Goal: Check status: Check status

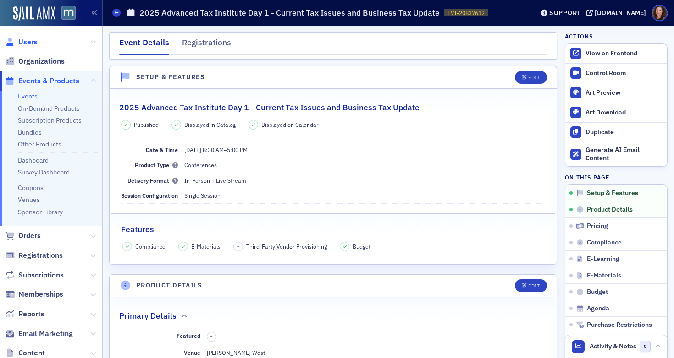
click at [28, 41] on span "Users" at bounding box center [27, 42] width 19 height 10
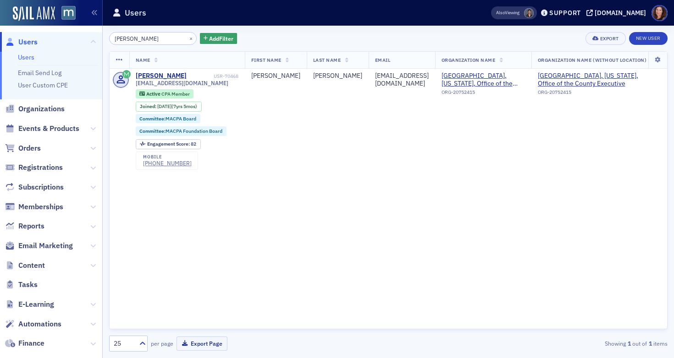
type input "[PERSON_NAME]"
click at [49, 127] on span "Events & Products" at bounding box center [48, 129] width 61 height 10
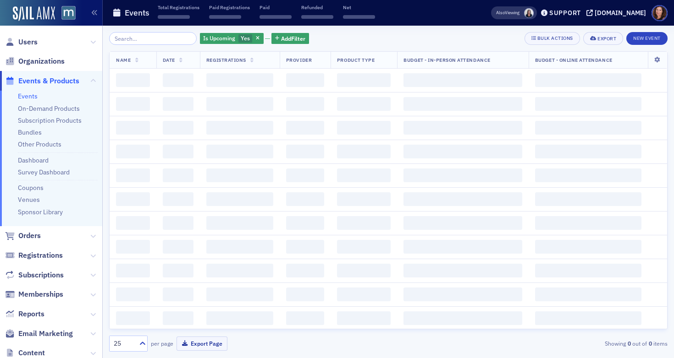
click at [148, 39] on input "search" at bounding box center [153, 38] width 88 height 13
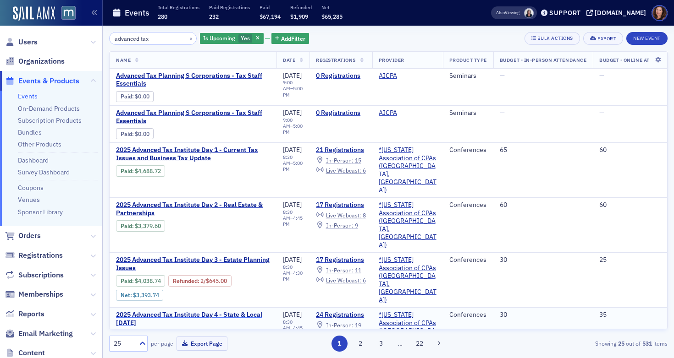
type input "advanced tax"
click at [172, 311] on span "2025 Advanced Tax Institute Day 4 - State & Local [DATE]" at bounding box center [193, 319] width 154 height 16
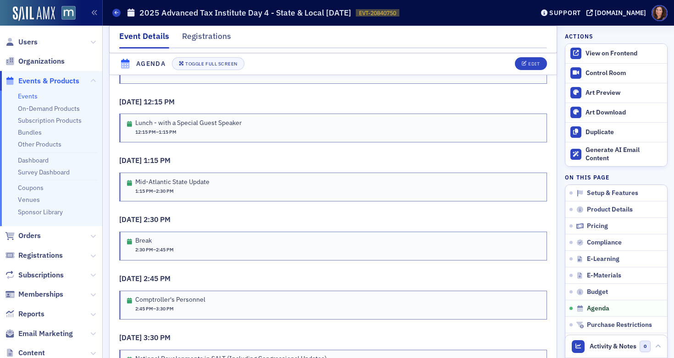
scroll to position [1842, 0]
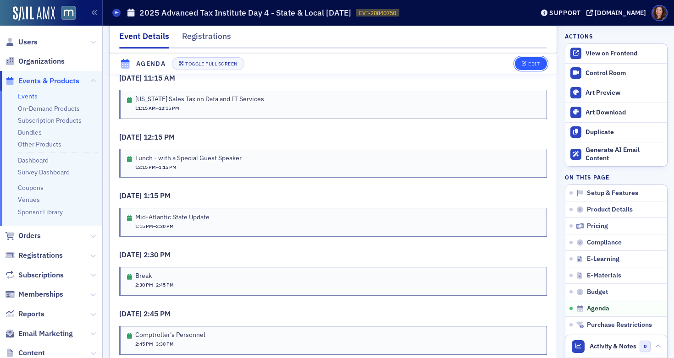
click at [528, 63] on div "Edit" at bounding box center [533, 64] width 11 height 5
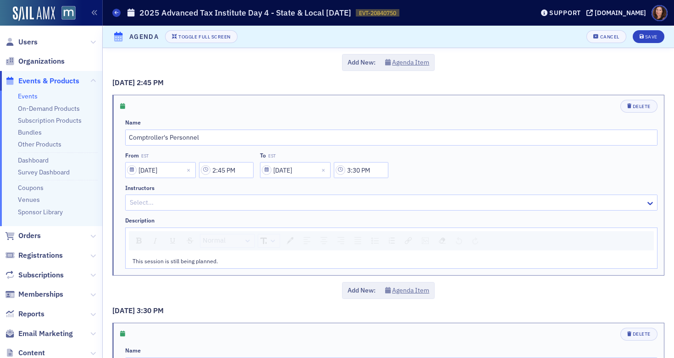
scroll to position [1942, 0]
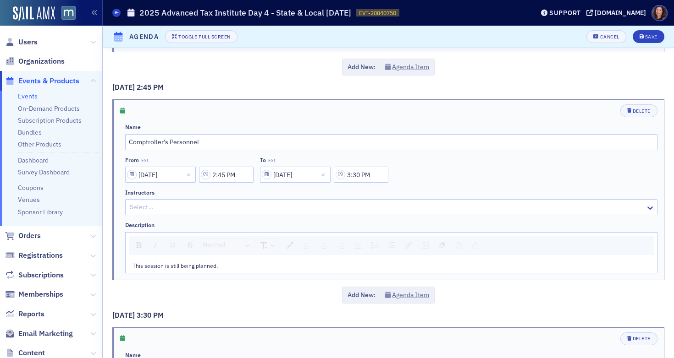
click at [172, 262] on span "This session is still being planned." at bounding box center [174, 265] width 85 height 7
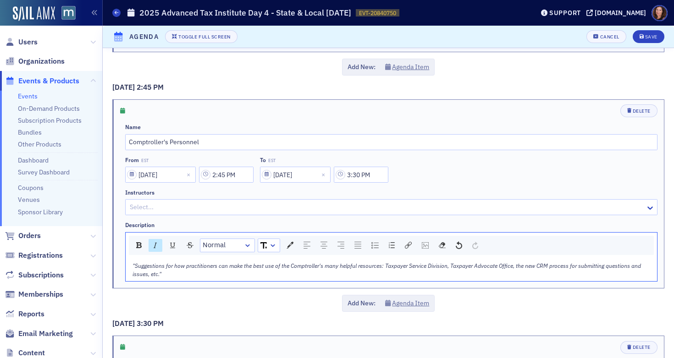
click at [137, 262] on span ""Suggestions for how practitioners can make the best use of the Comptroller's m…" at bounding box center [387, 270] width 510 height 16
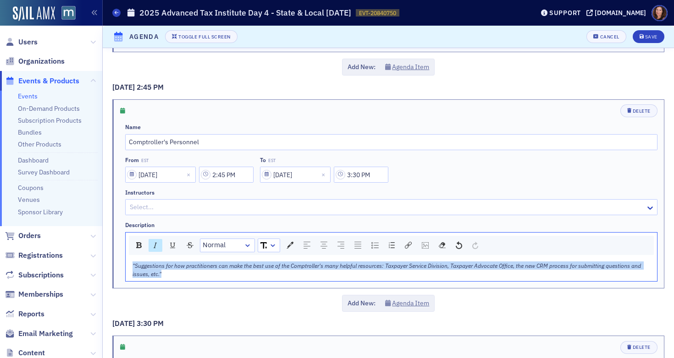
click at [137, 262] on span ""Suggestions for how practitioners can make the best use of the Comptroller's m…" at bounding box center [387, 270] width 510 height 16
click at [155, 242] on img "rdw-inline-control" at bounding box center [155, 245] width 7 height 7
click at [133, 262] on span ""Suggestions for how practitioners can make the best use of the Comptroller's m…" at bounding box center [390, 270] width 517 height 16
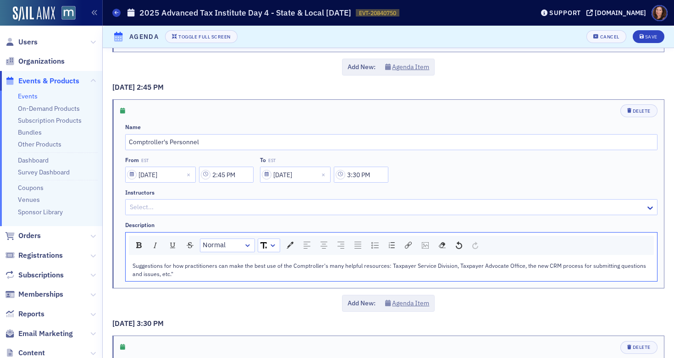
click at [181, 262] on div "Suggestions for how practitioners can make the best use of the Comptroller's ma…" at bounding box center [391, 270] width 518 height 17
click at [647, 35] on div "Save" at bounding box center [651, 36] width 12 height 5
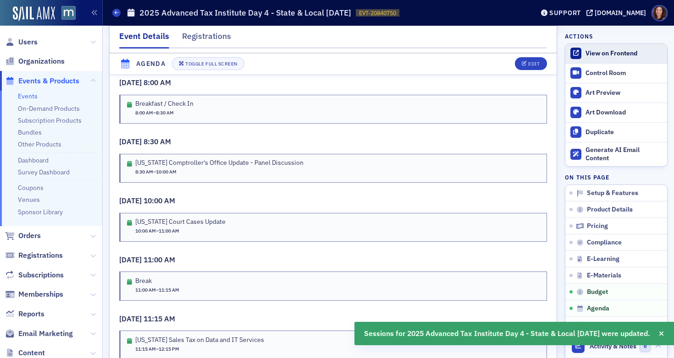
click at [610, 49] on div "View on Frontend" at bounding box center [623, 53] width 77 height 8
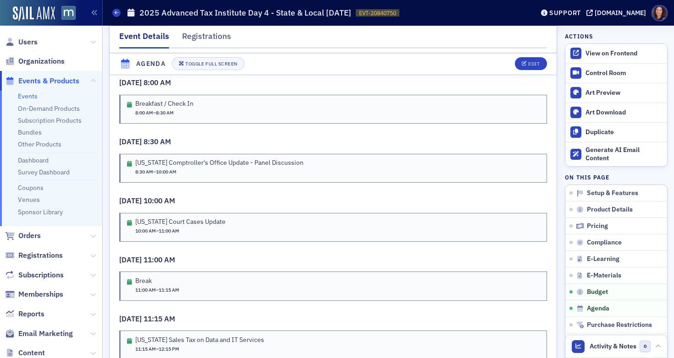
click at [31, 95] on link "Events" at bounding box center [28, 96] width 20 height 8
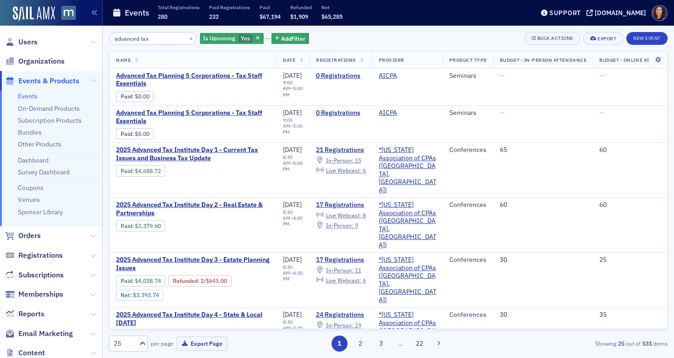
click at [138, 41] on input "advanced tax" at bounding box center [153, 38] width 88 height 13
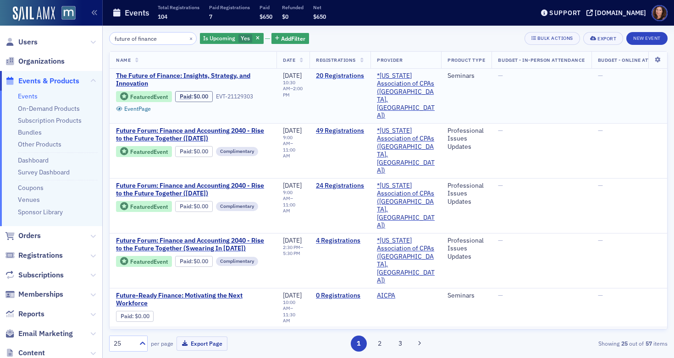
type input "future of finance"
click at [344, 74] on link "20 Registrations" at bounding box center [340, 76] width 48 height 8
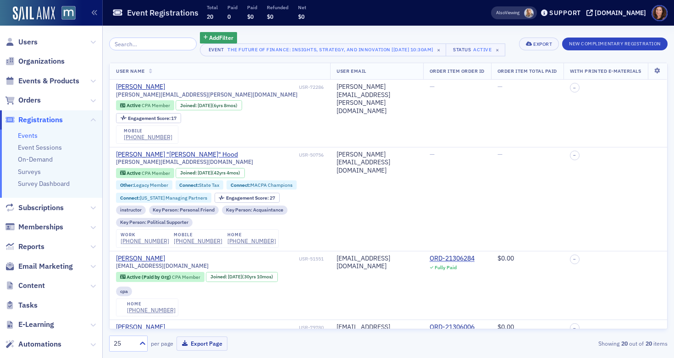
click at [32, 118] on span "Registrations" at bounding box center [40, 120] width 44 height 10
